Goal: Check status: Check status

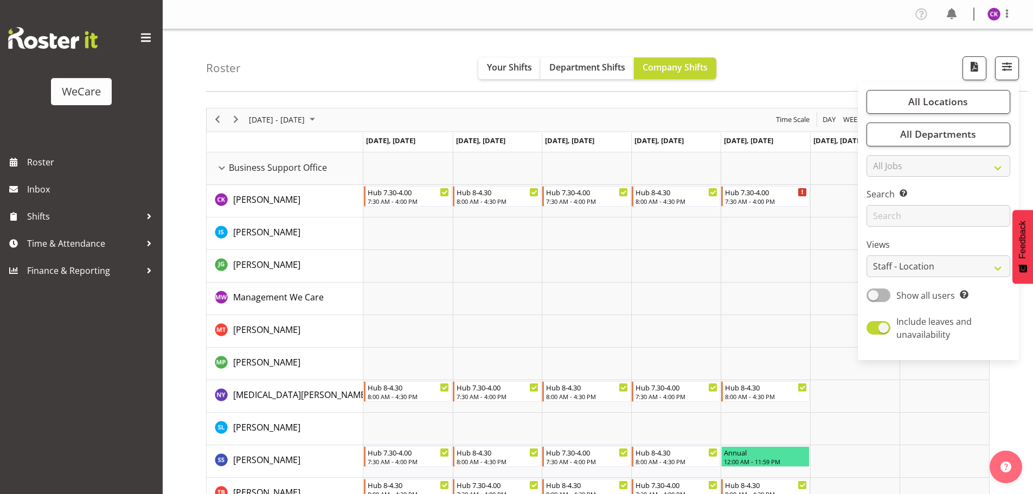
select select "location"
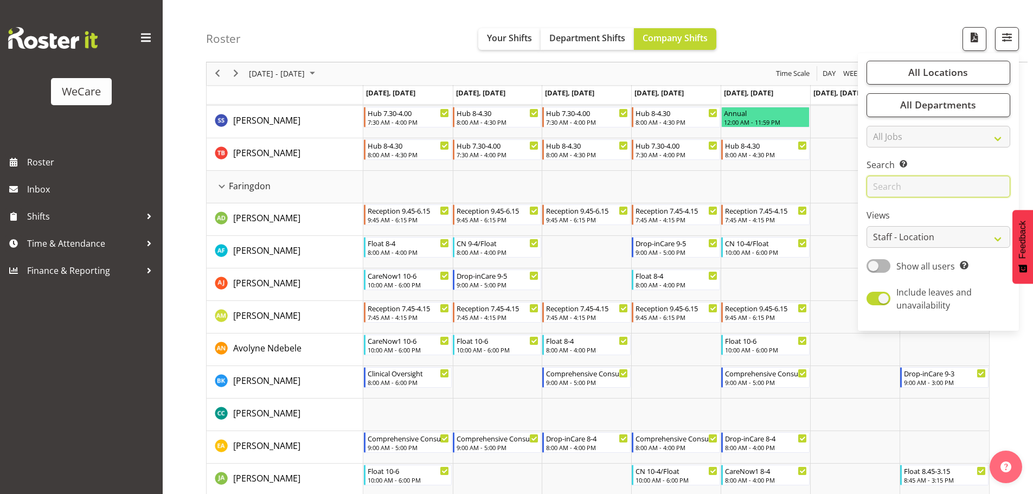
drag, startPoint x: 895, startPoint y: 184, endPoint x: 900, endPoint y: 184, distance: 5.4
click at [895, 184] on input "text" at bounding box center [938, 187] width 144 height 22
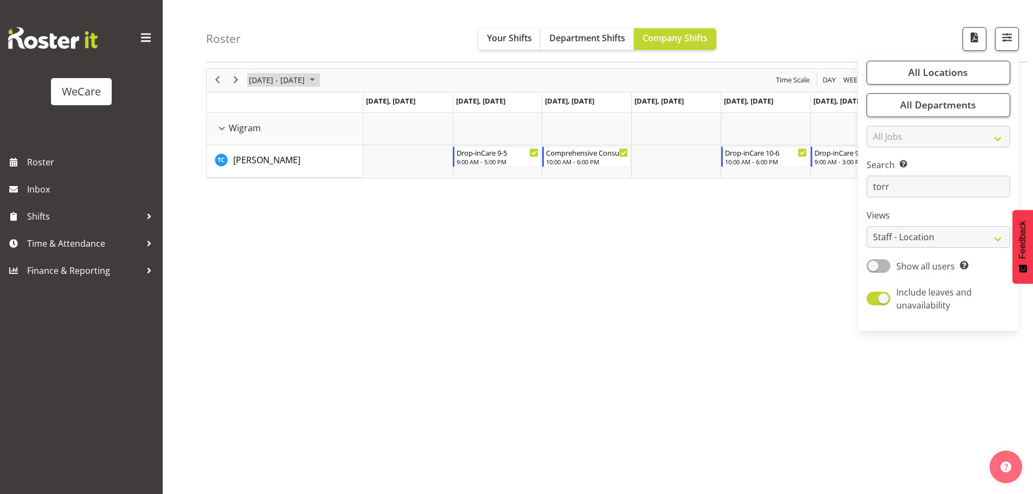
drag, startPoint x: 314, startPoint y: 76, endPoint x: 323, endPoint y: 92, distance: 18.2
click at [306, 76] on span "[DATE] - [DATE]" at bounding box center [277, 80] width 58 height 14
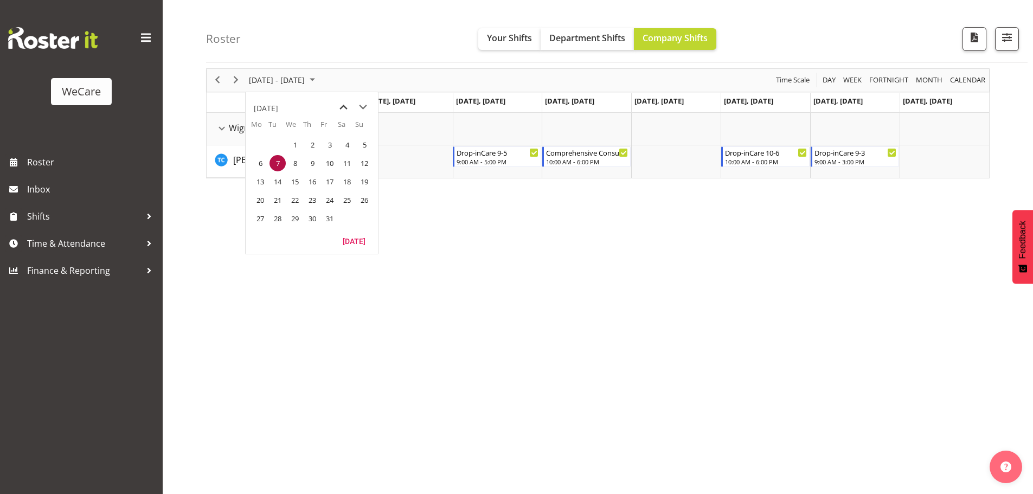
click at [341, 106] on span "previous month" at bounding box center [343, 108] width 19 height 20
click at [281, 203] on span "23" at bounding box center [277, 200] width 16 height 16
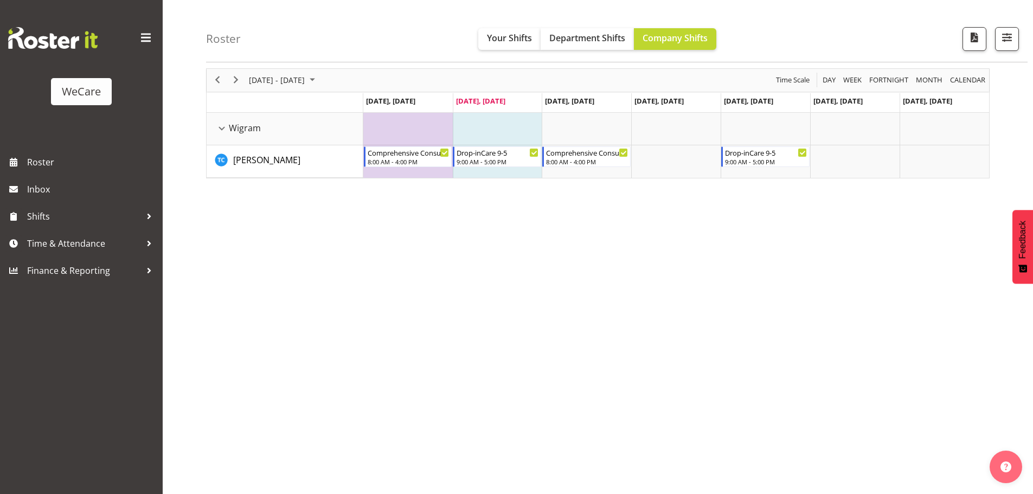
click at [1021, 30] on div "Roster Your Shifts Department Shifts Company Shifts All Locations Clear Busines…" at bounding box center [616, 31] width 821 height 62
click at [1015, 40] on button "button" at bounding box center [1007, 39] width 24 height 24
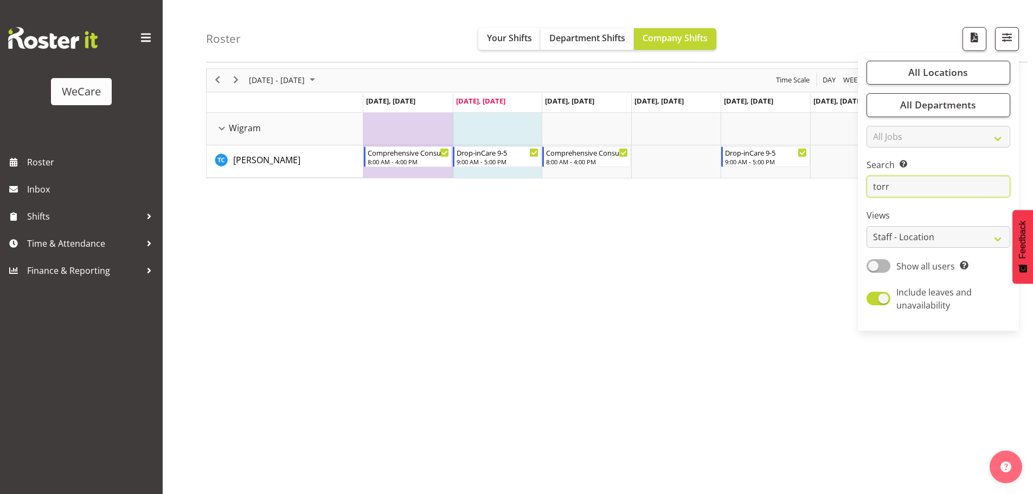
click at [903, 187] on input "torr" at bounding box center [938, 187] width 144 height 22
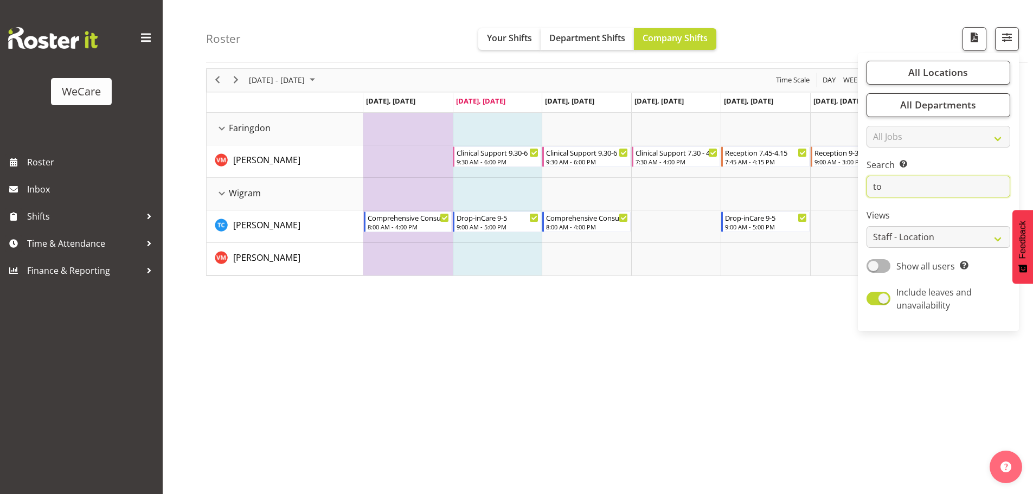
type input "t"
